Goal: Transaction & Acquisition: Purchase product/service

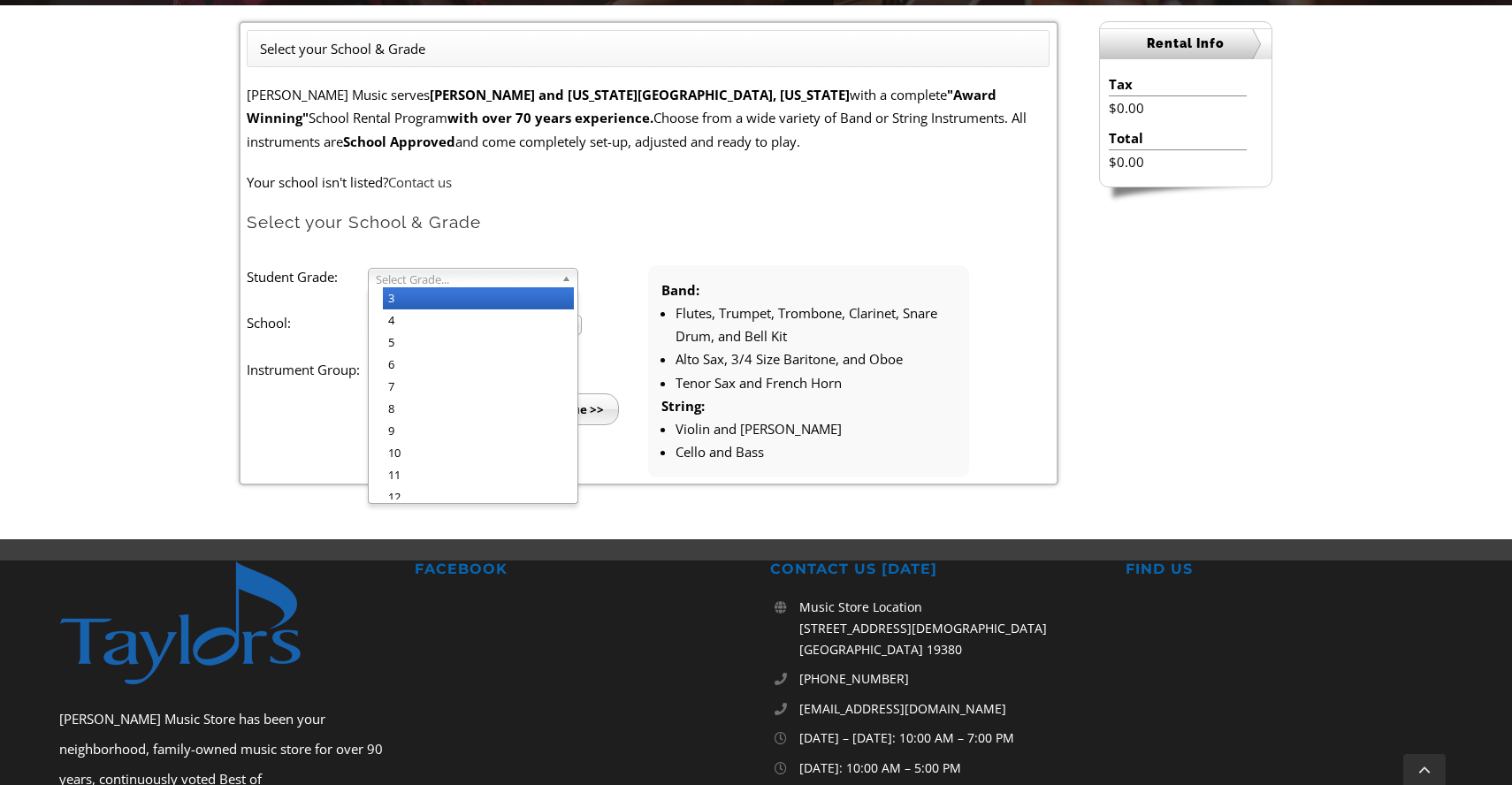
click at [453, 285] on span "Select Grade..." at bounding box center [465, 279] width 179 height 21
click at [431, 319] on li "4" at bounding box center [478, 320] width 191 height 22
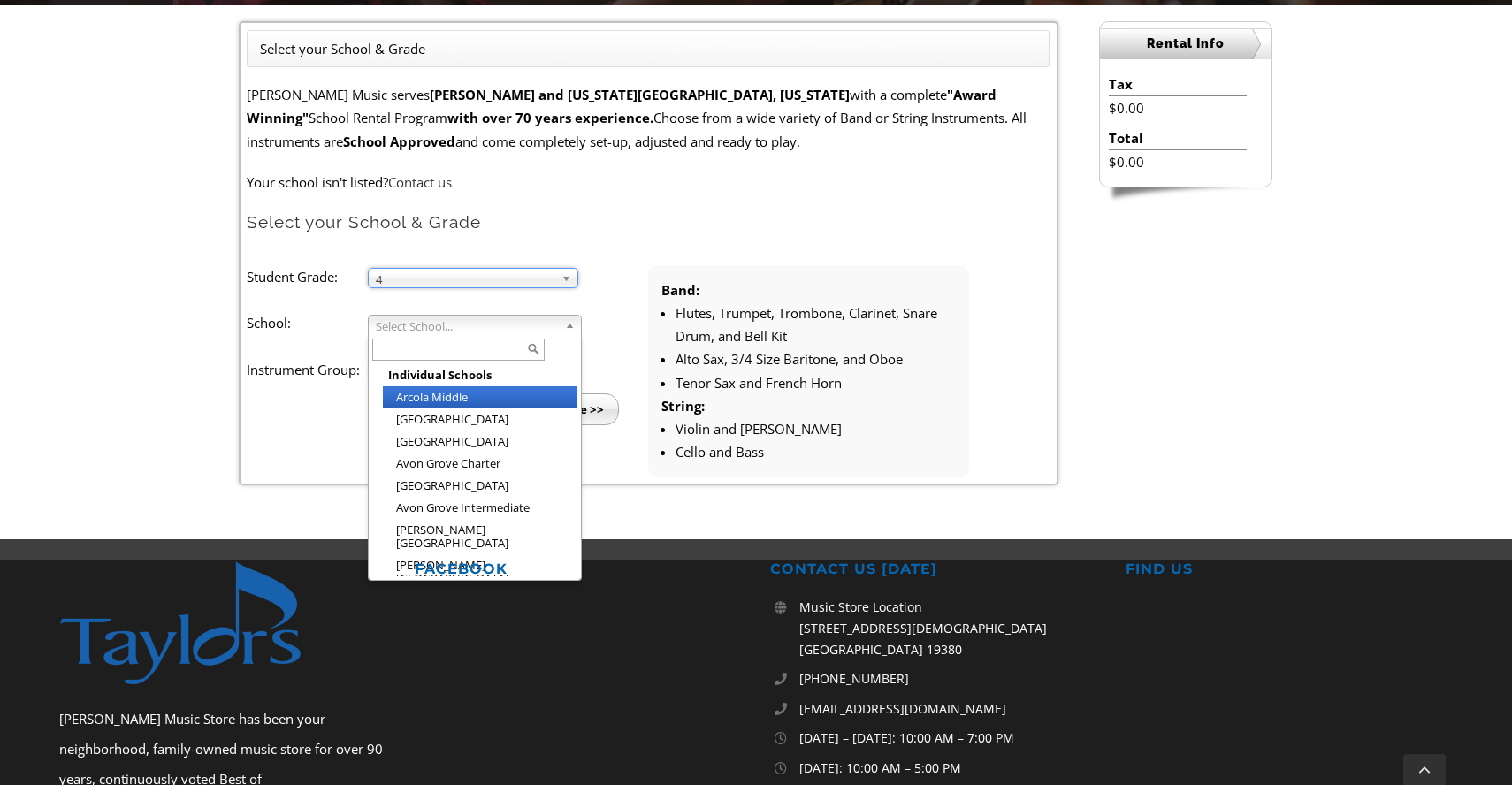
click at [431, 319] on span "Select School..." at bounding box center [467, 326] width 182 height 21
click at [423, 355] on input "text" at bounding box center [458, 349] width 172 height 22
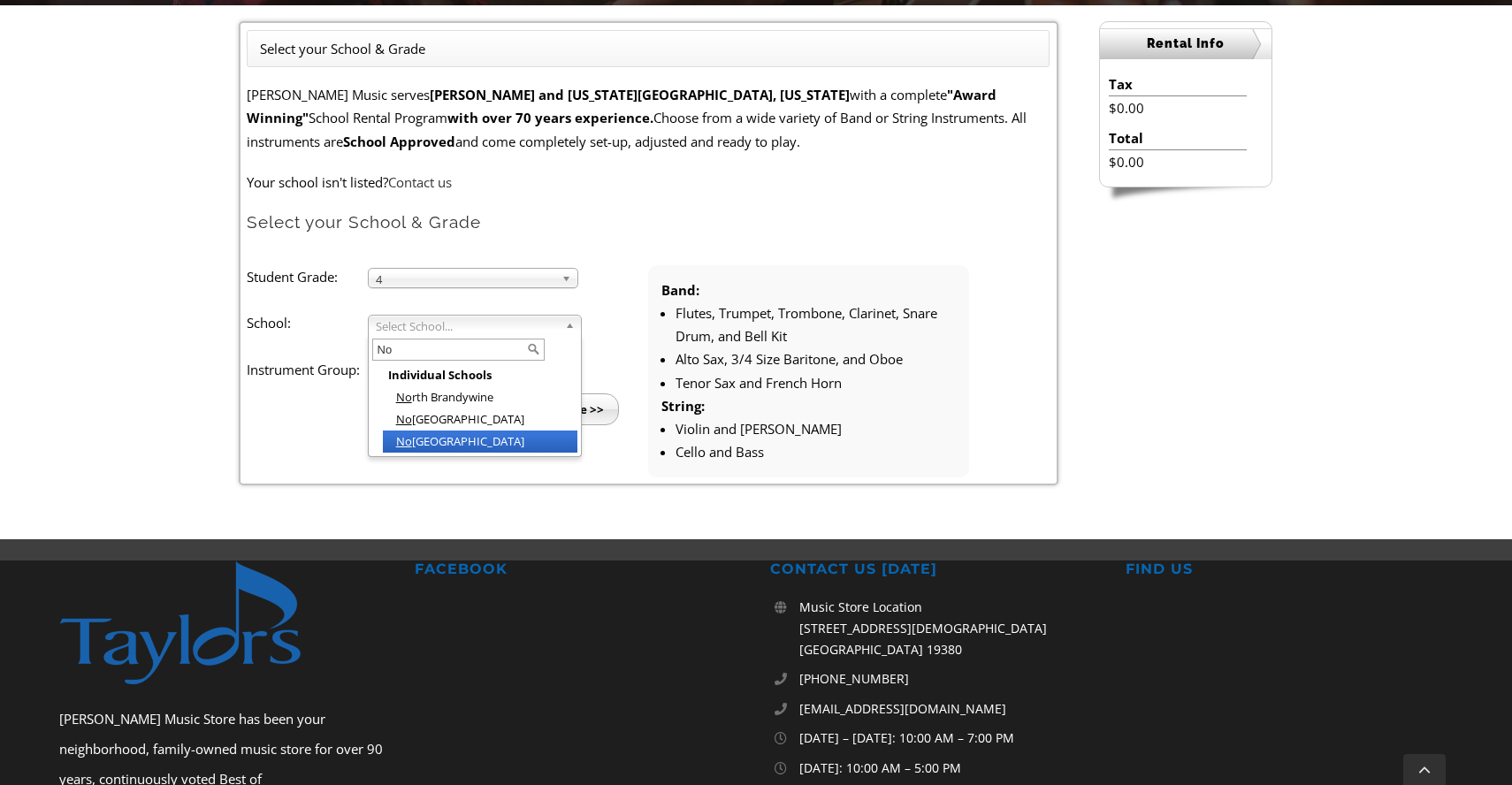
type input "No"
click at [386, 439] on li "No ttingham Elementary" at bounding box center [480, 441] width 195 height 22
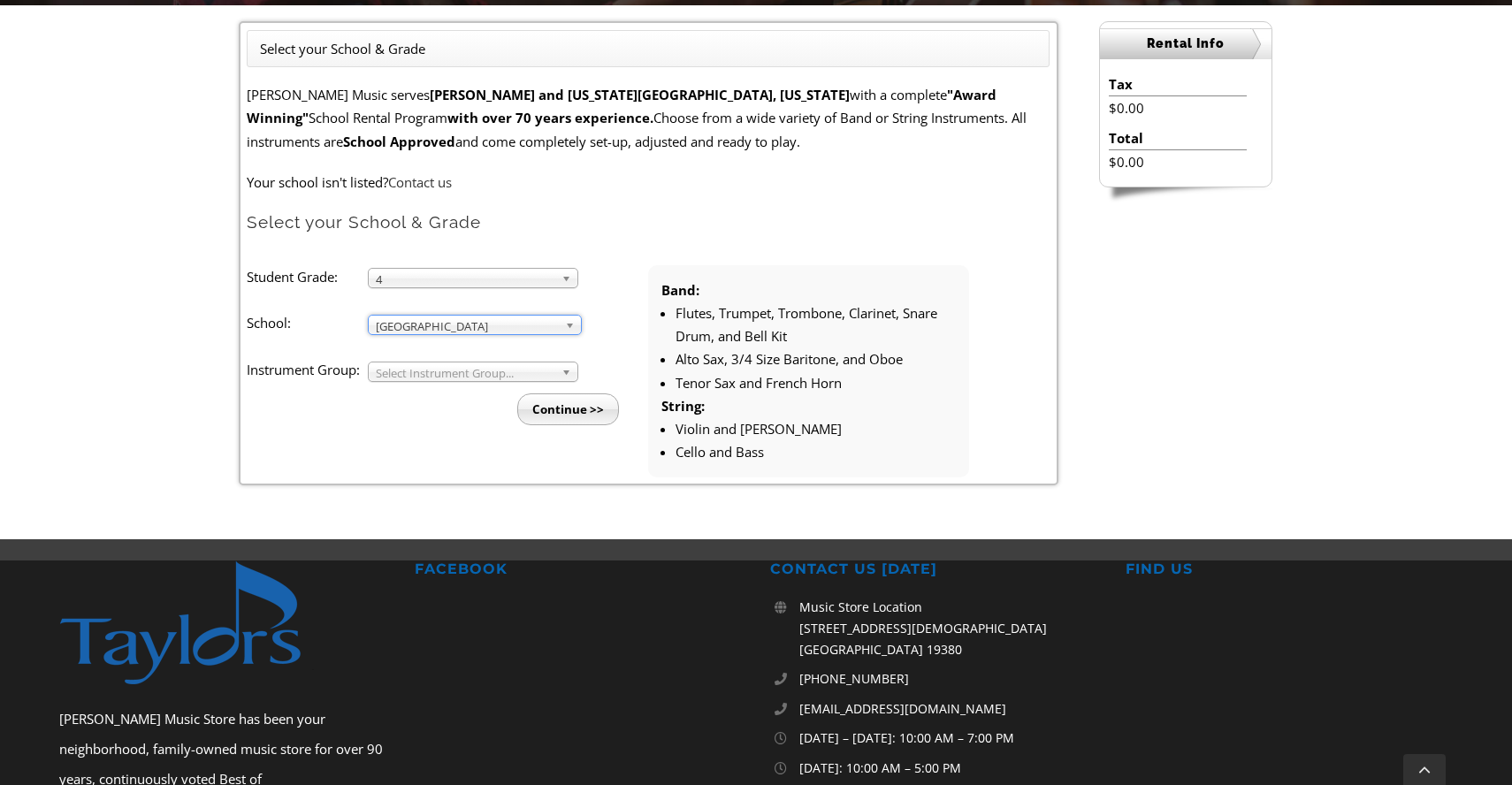
click at [424, 366] on span "Select Instrument Group..." at bounding box center [465, 373] width 179 height 21
click at [413, 397] on li "Band" at bounding box center [478, 392] width 191 height 22
click at [560, 401] on input "Continue >>" at bounding box center [569, 409] width 102 height 32
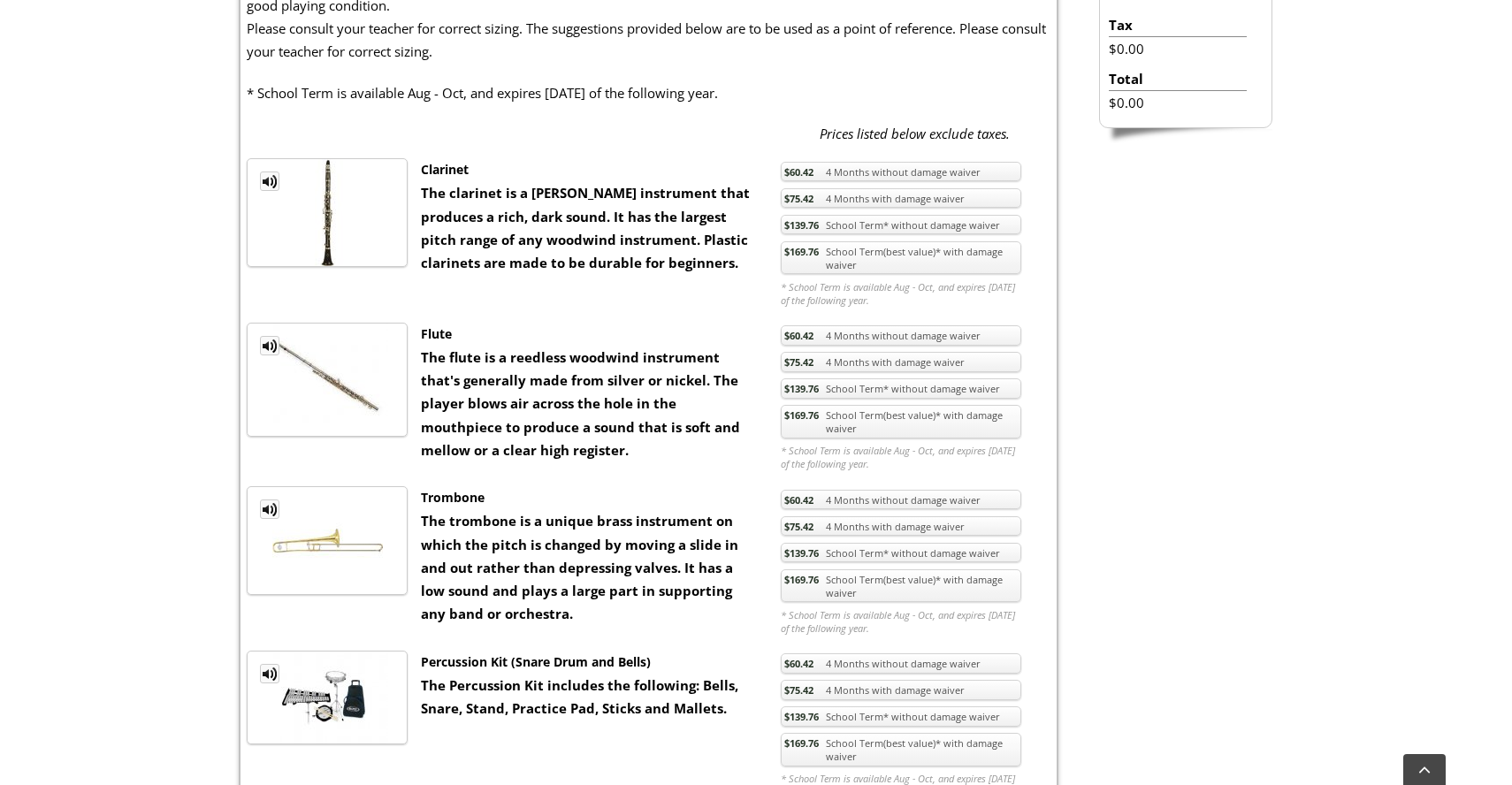
scroll to position [641, 0]
click at [951, 420] on link "$169.76 School Term(best value)* with damage waiver" at bounding box center [901, 421] width 240 height 34
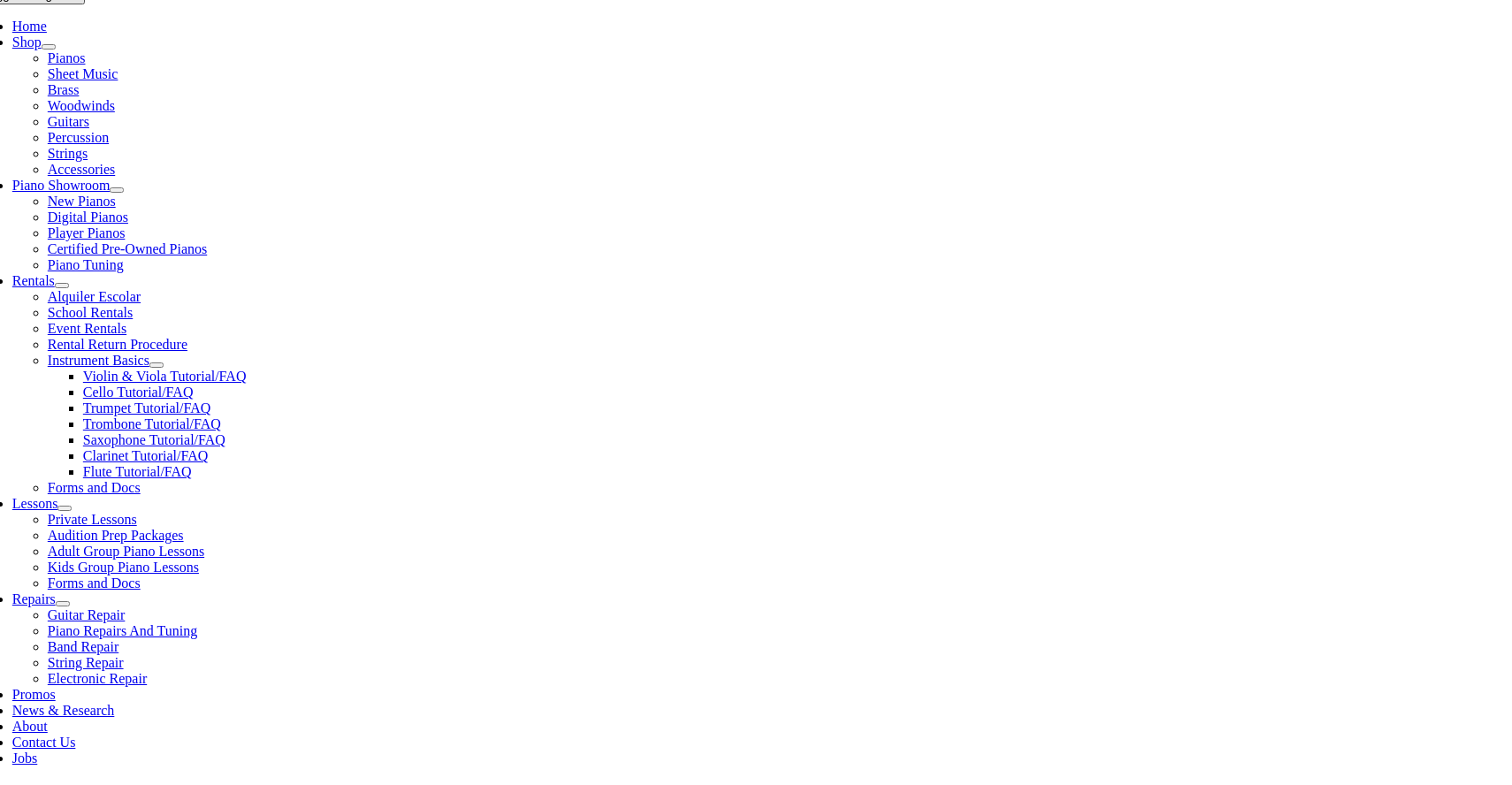
scroll to position [368, 0]
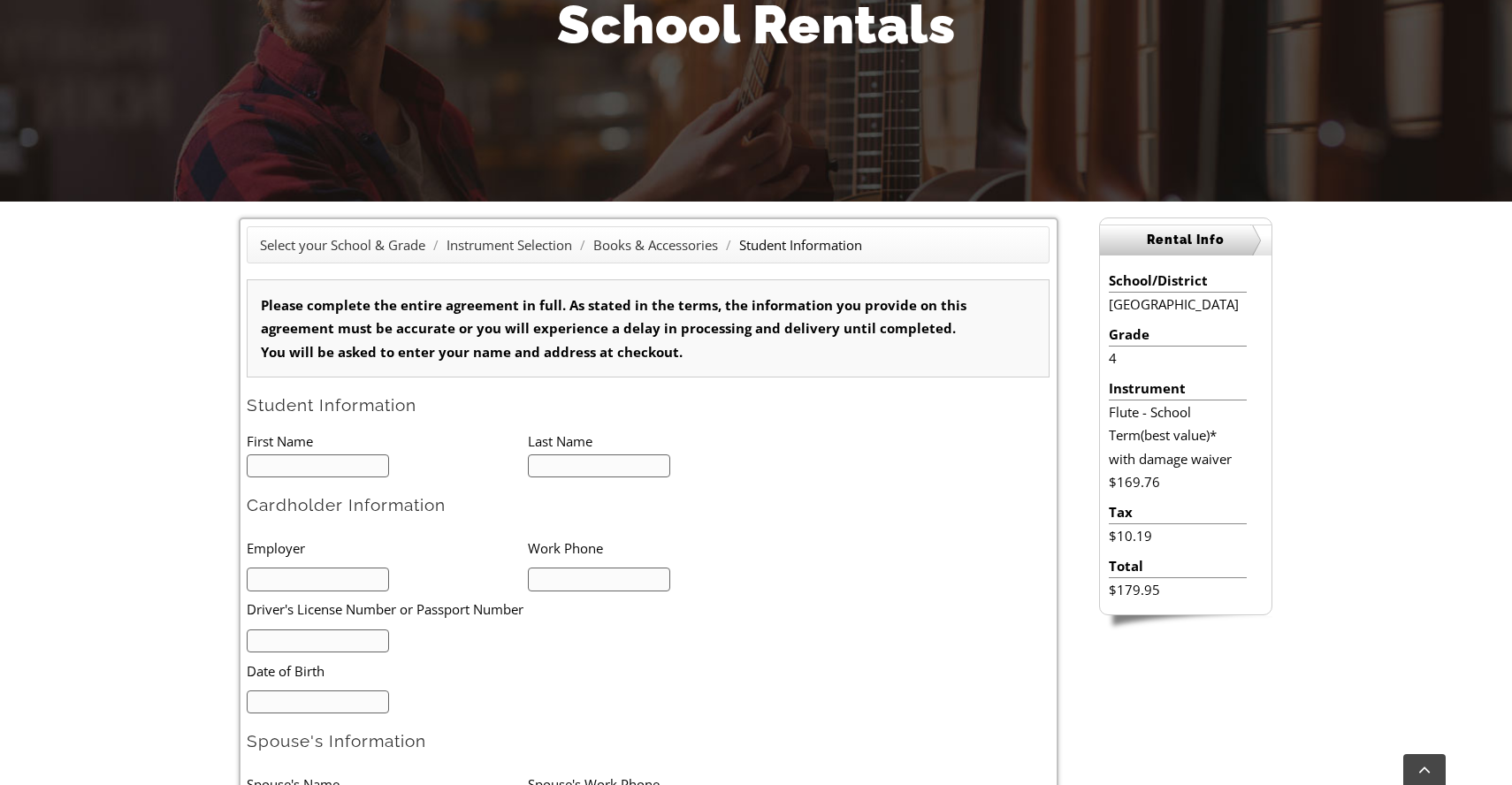
scroll to position [273, 0]
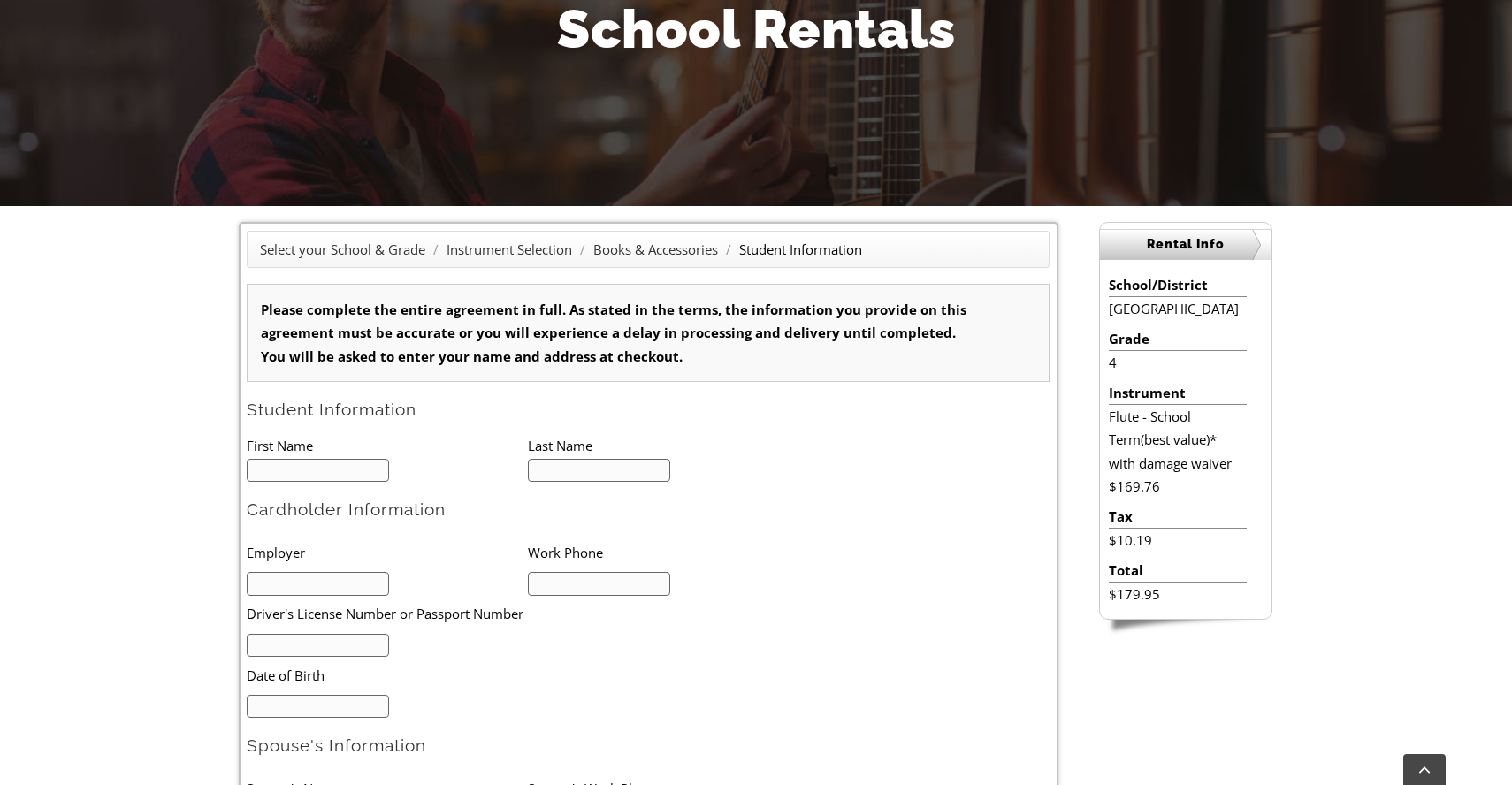
click at [320, 476] on input "text" at bounding box center [317, 470] width 142 height 24
click at [344, 421] on form "Please complete the entire agreement in full. As stated in the terms, the infor…" at bounding box center [648, 759] width 803 height 952
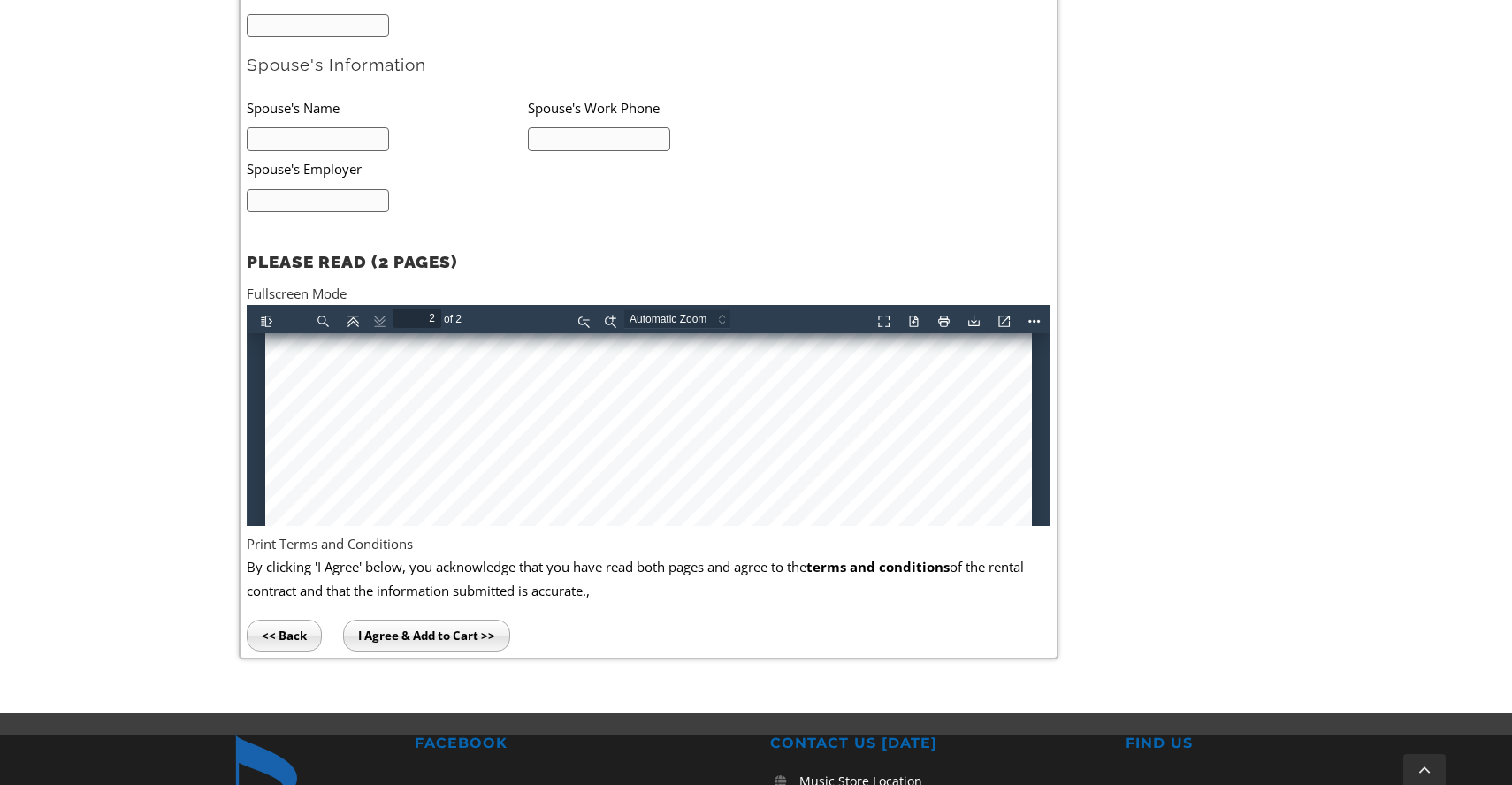
scroll to position [998, 0]
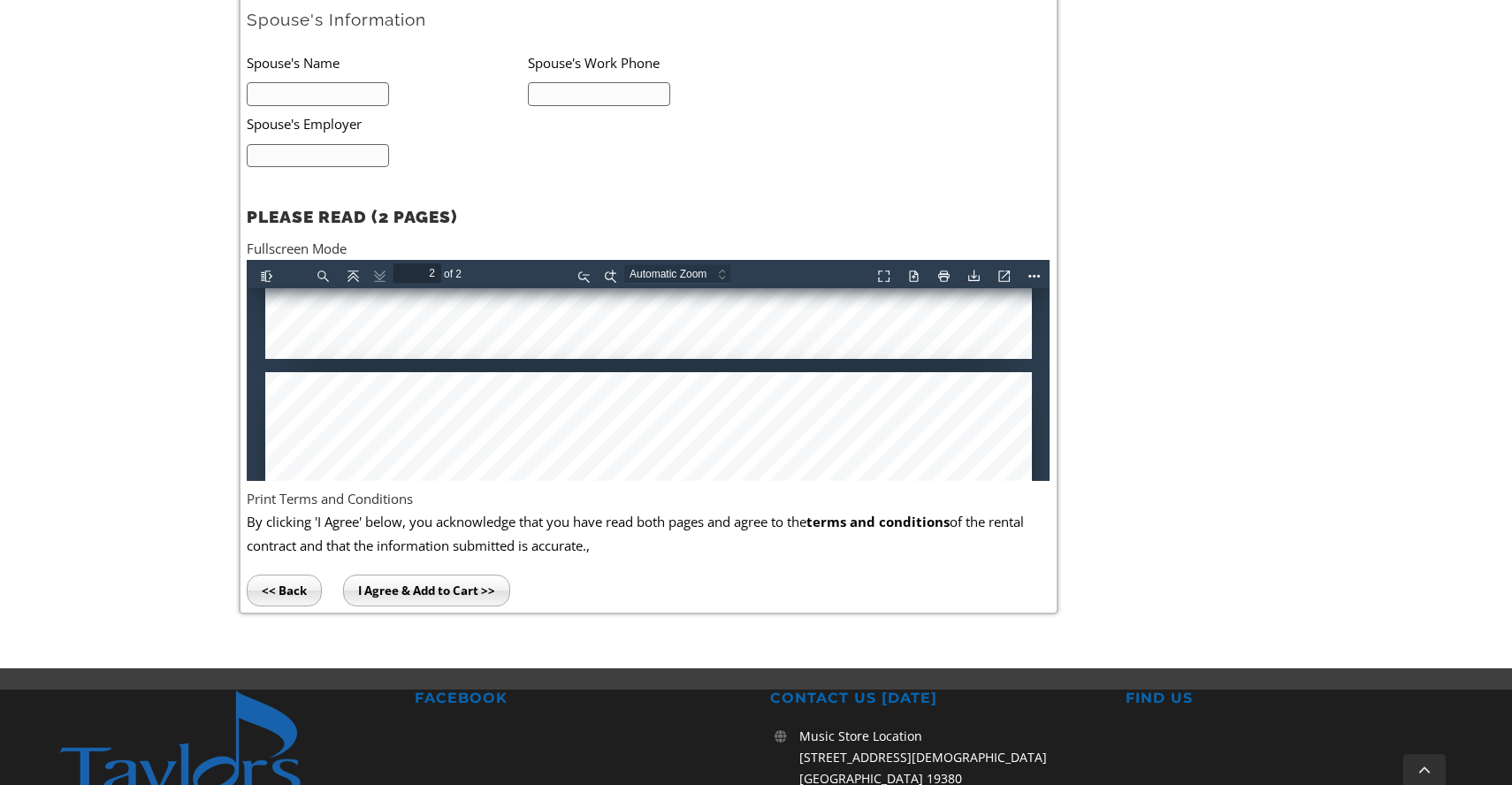
type input "1"
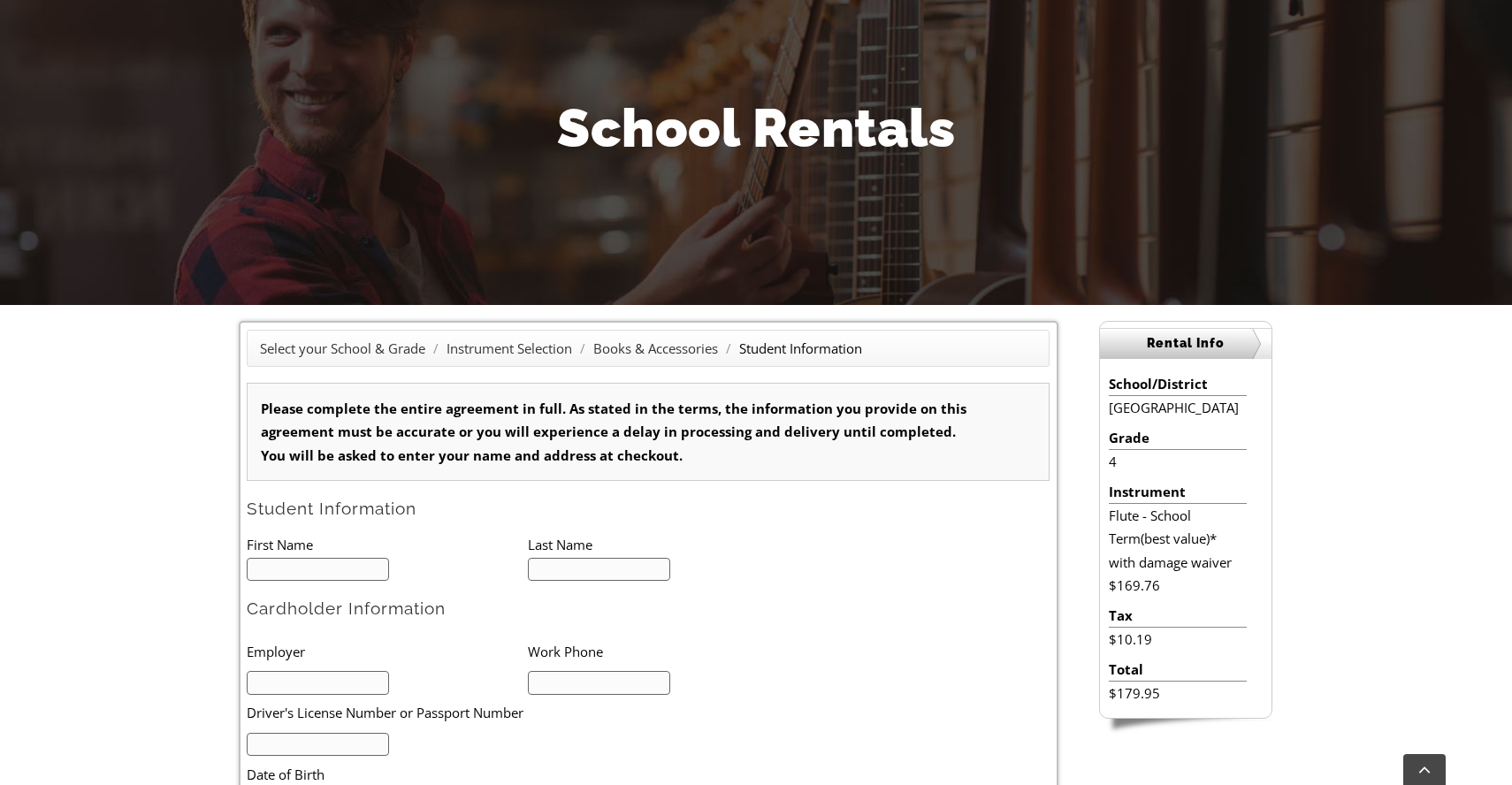
scroll to position [66, 0]
